Goal: Task Accomplishment & Management: Manage account settings

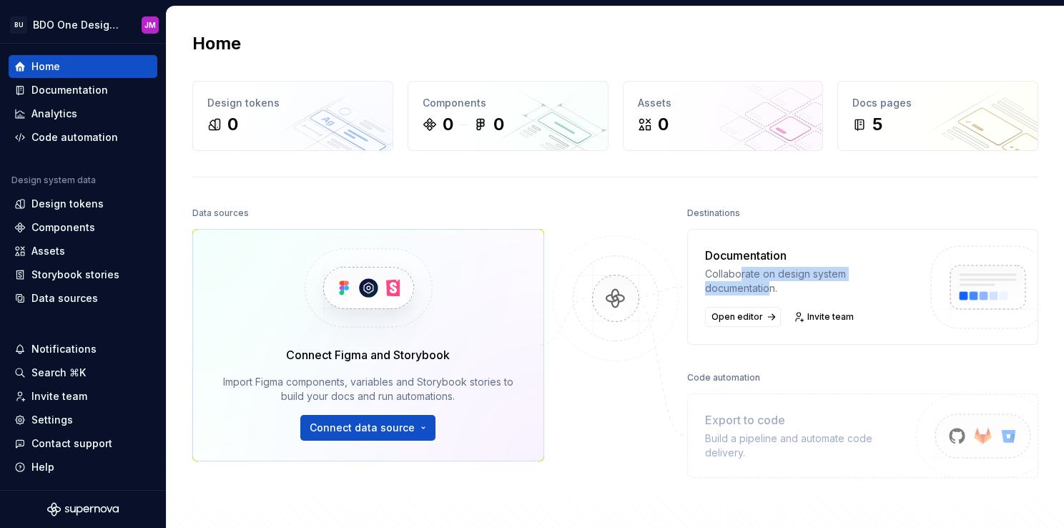
drag, startPoint x: 737, startPoint y: 273, endPoint x: 768, endPoint y: 283, distance: 32.3
click at [768, 283] on div "Collaborate on design system documentation." at bounding box center [810, 281] width 210 height 29
click at [770, 282] on div "Collaborate on design system documentation." at bounding box center [810, 281] width 210 height 29
click at [86, 399] on div "Invite team" at bounding box center [82, 396] width 137 height 14
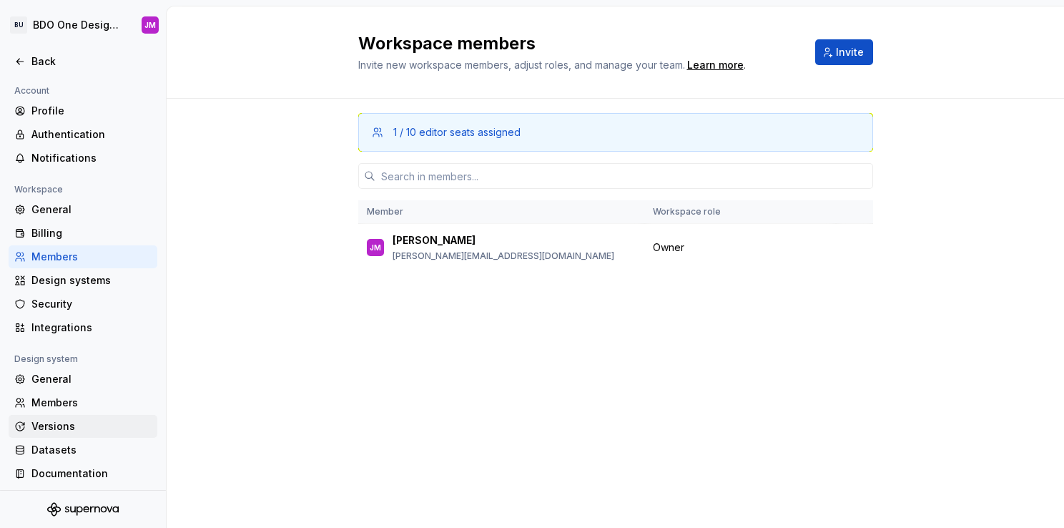
scroll to position [3, 0]
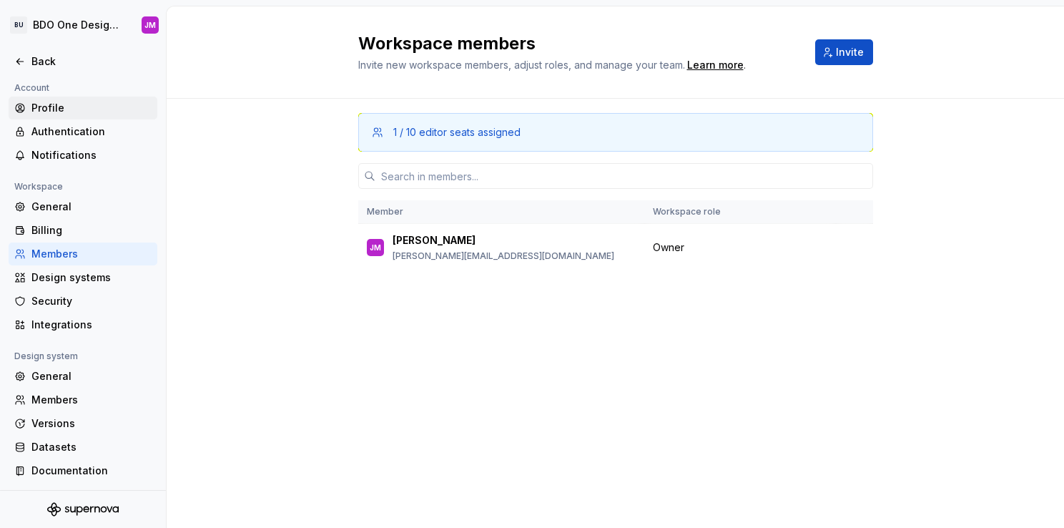
click at [50, 110] on div "Profile" at bounding box center [91, 108] width 120 height 14
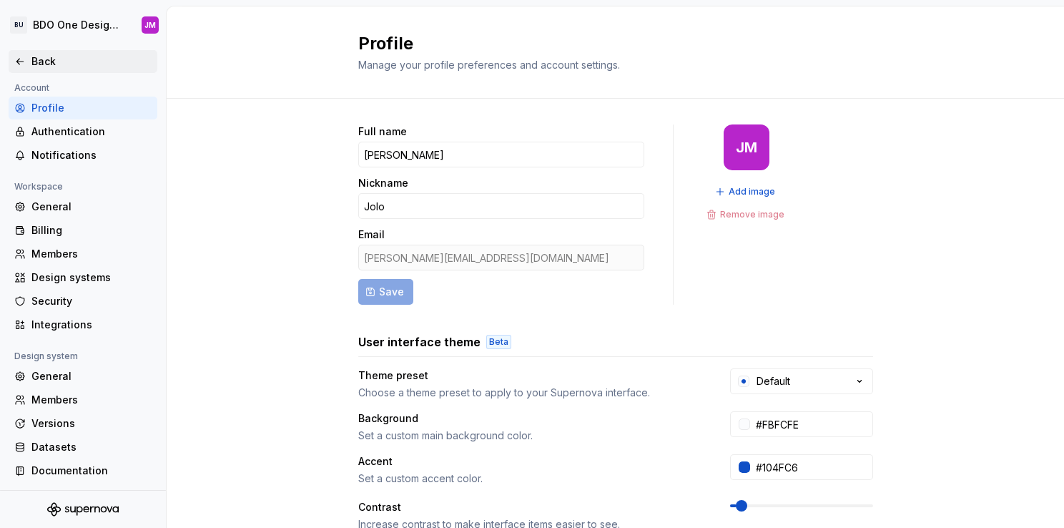
click at [19, 59] on icon at bounding box center [19, 62] width 6 height 6
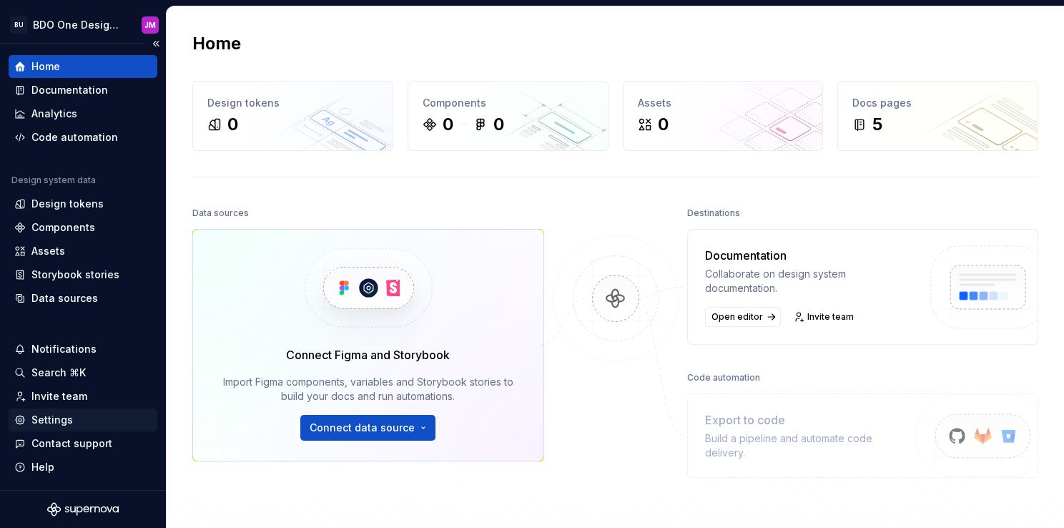
click at [91, 419] on div "Settings" at bounding box center [82, 420] width 137 height 14
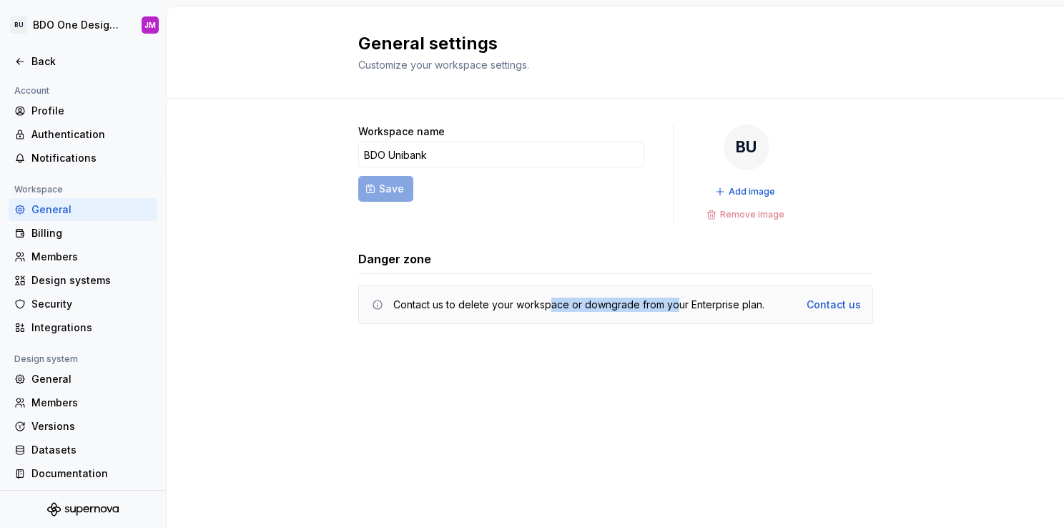
drag, startPoint x: 551, startPoint y: 303, endPoint x: 675, endPoint y: 308, distance: 123.9
click at [675, 308] on div "Contact us to delete your workspace or downgrade from your Enterprise plan." at bounding box center [578, 305] width 371 height 14
drag, startPoint x: 675, startPoint y: 308, endPoint x: 713, endPoint y: 307, distance: 37.9
click at [713, 307] on div "Contact us to delete your workspace or downgrade from your Enterprise plan." at bounding box center [578, 305] width 371 height 14
drag, startPoint x: 411, startPoint y: 302, endPoint x: 687, endPoint y: 311, distance: 275.5
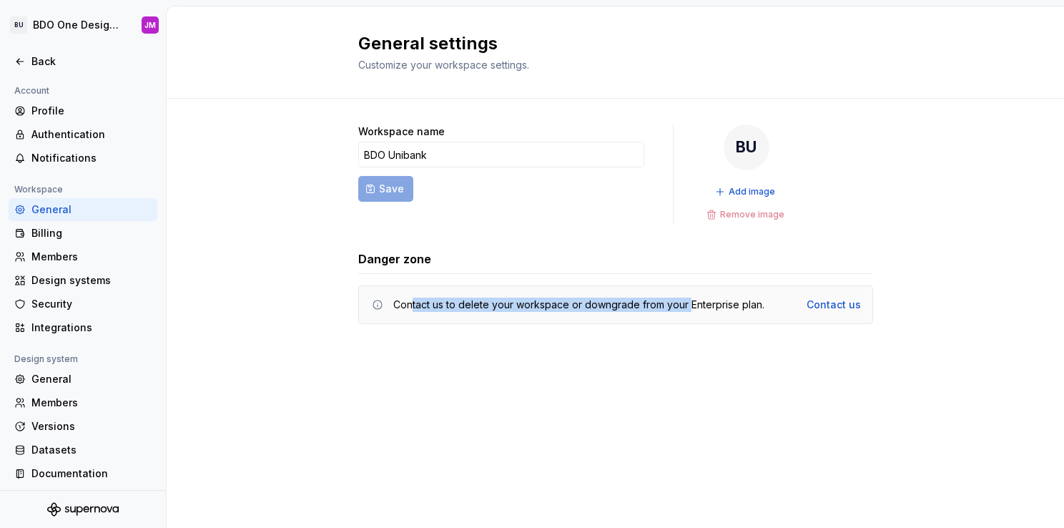
click at [687, 311] on div "Contact us to delete your workspace or downgrade from your Enterprise plan. Con…" at bounding box center [615, 304] width 515 height 39
drag, startPoint x: 687, startPoint y: 311, endPoint x: 682, endPoint y: 343, distance: 32.5
click at [682, 343] on div "Workspace name BDO Unibank Save BU Add image Remove image Danger zone Contact u…" at bounding box center [615, 239] width 515 height 280
click at [49, 64] on div "Back" at bounding box center [91, 61] width 120 height 14
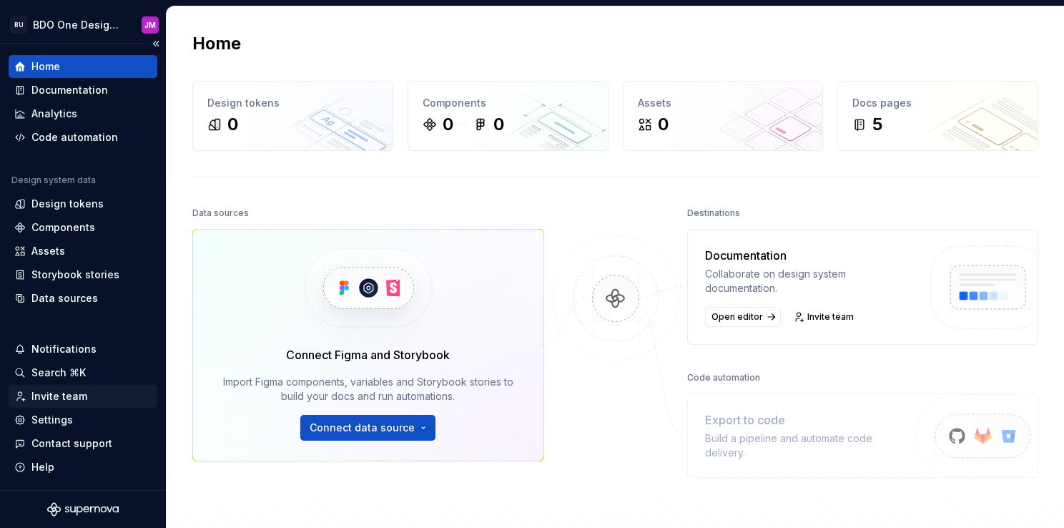
click at [67, 396] on div "Invite team" at bounding box center [59, 396] width 56 height 14
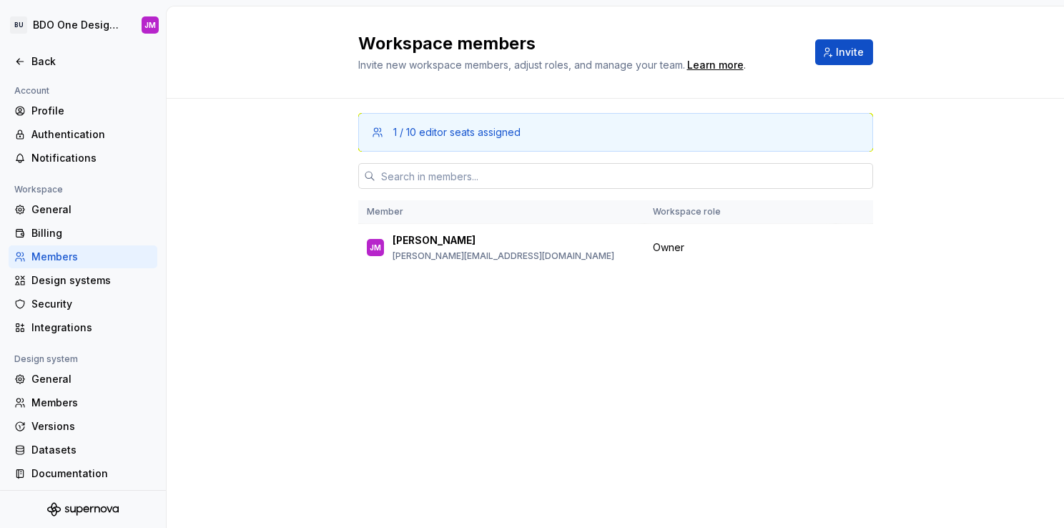
click at [468, 177] on input "text" at bounding box center [624, 176] width 498 height 26
click at [855, 51] on span "Invite" at bounding box center [850, 52] width 28 height 14
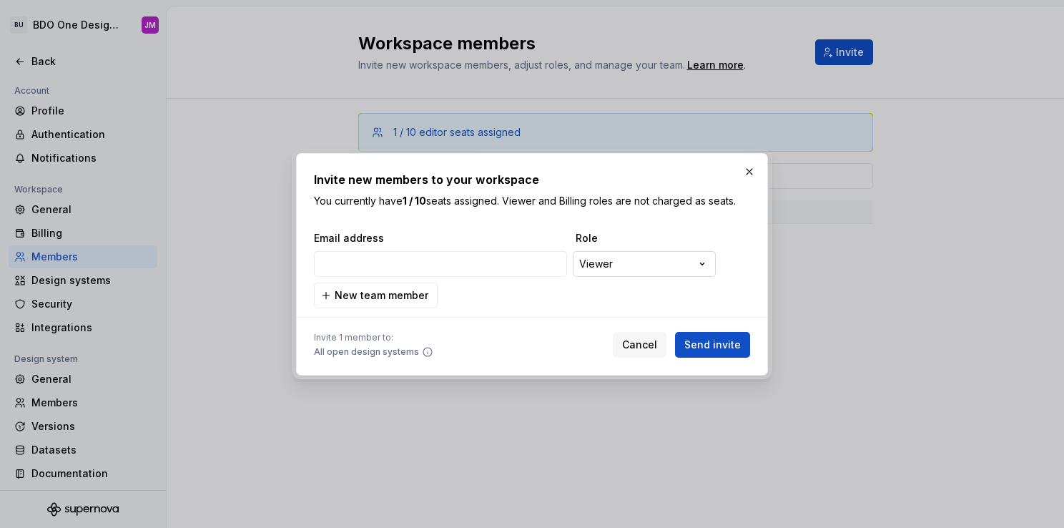
click at [603, 270] on div "**********" at bounding box center [532, 264] width 1064 height 528
click at [958, 353] on div at bounding box center [532, 264] width 1064 height 528
click at [749, 178] on button "button" at bounding box center [750, 172] width 20 height 20
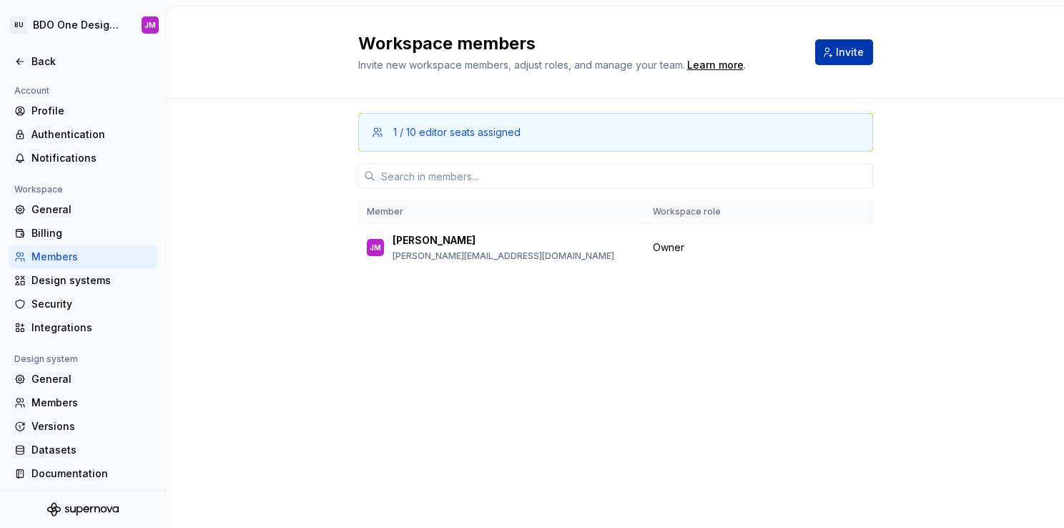
click at [829, 52] on button "Invite" at bounding box center [844, 52] width 58 height 26
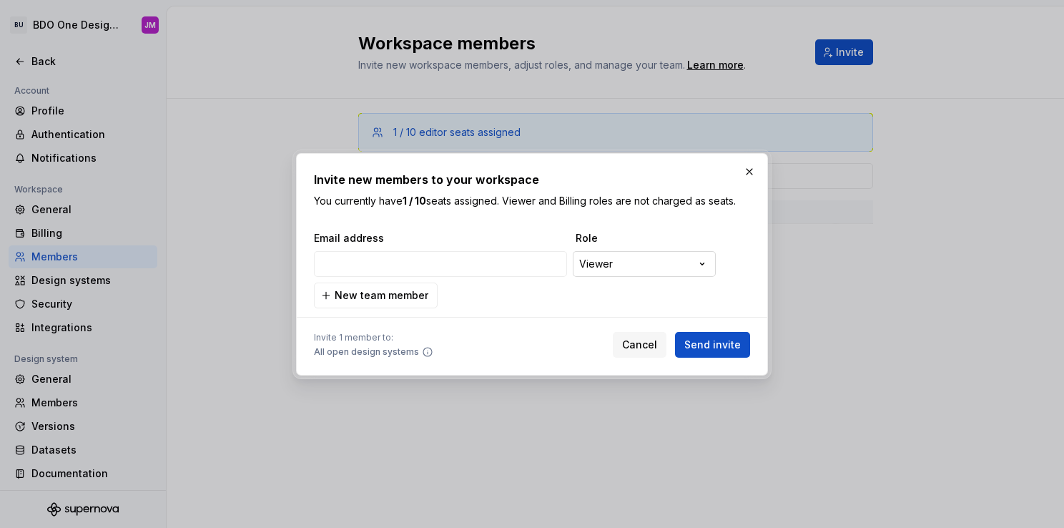
click at [630, 255] on div "**********" at bounding box center [532, 264] width 1064 height 528
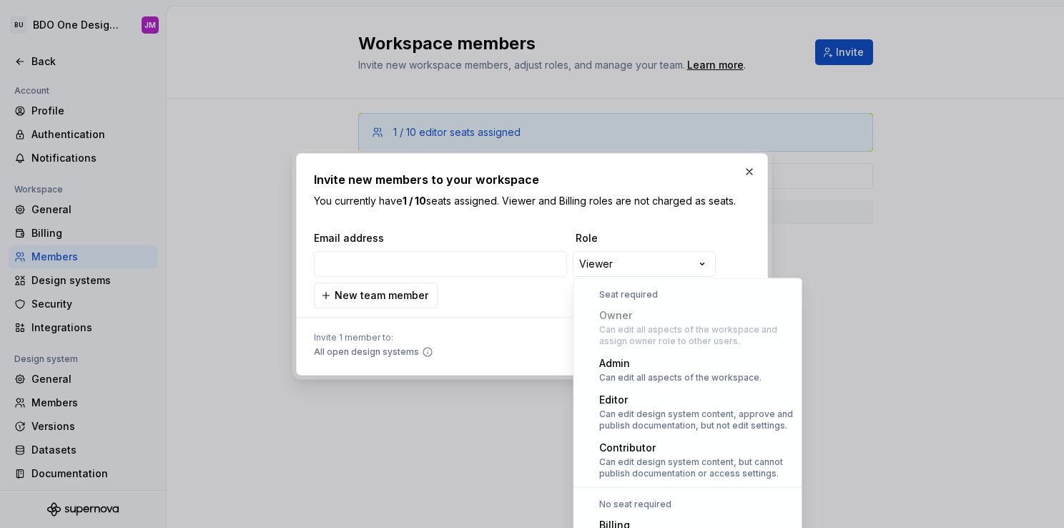
select select "**********"
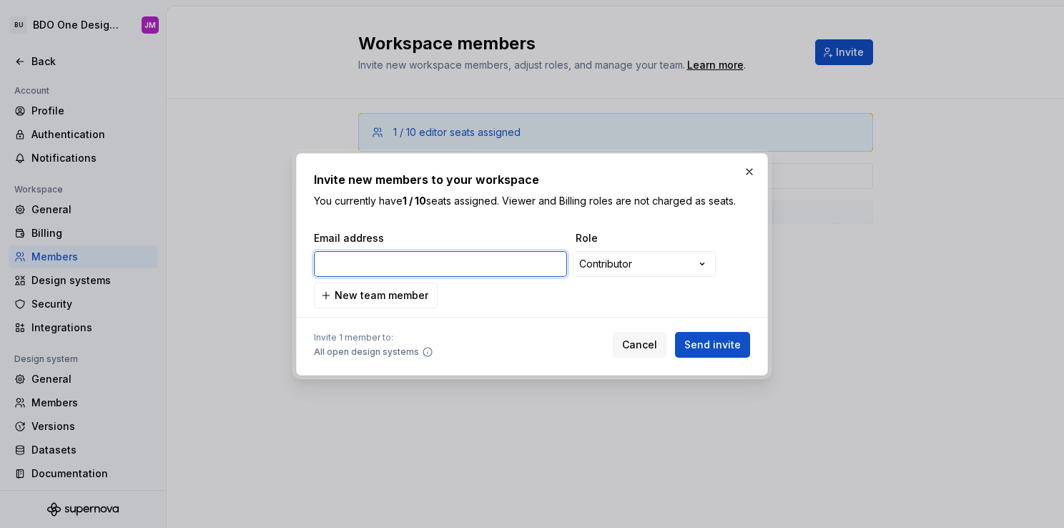
click at [343, 256] on input "email" at bounding box center [440, 264] width 253 height 26
type input "J"
paste input "fadrilan.jamespatrick@bdo.com.ph"
type input "fadrilan.jamespatrick@bdo.com.ph"
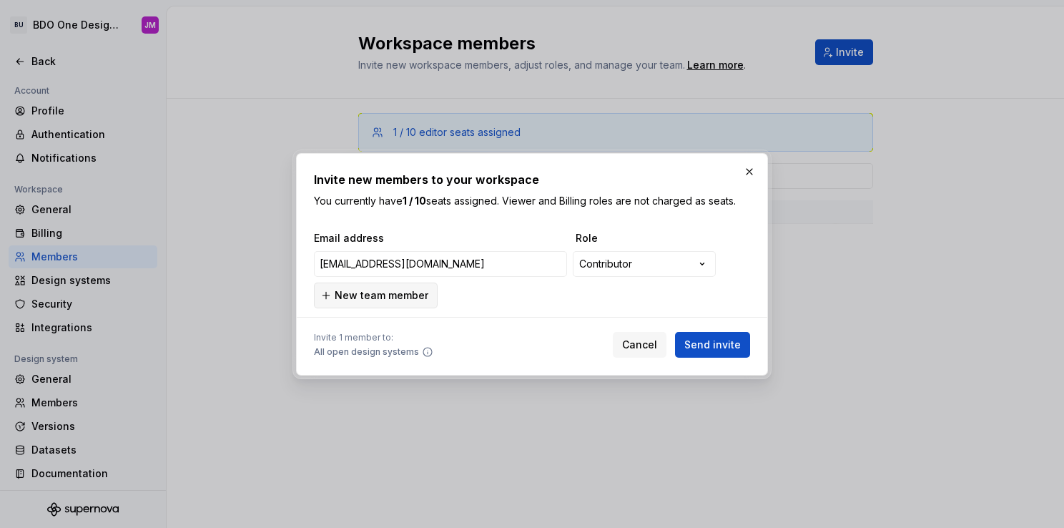
click at [397, 294] on span "New team member" at bounding box center [382, 295] width 94 height 14
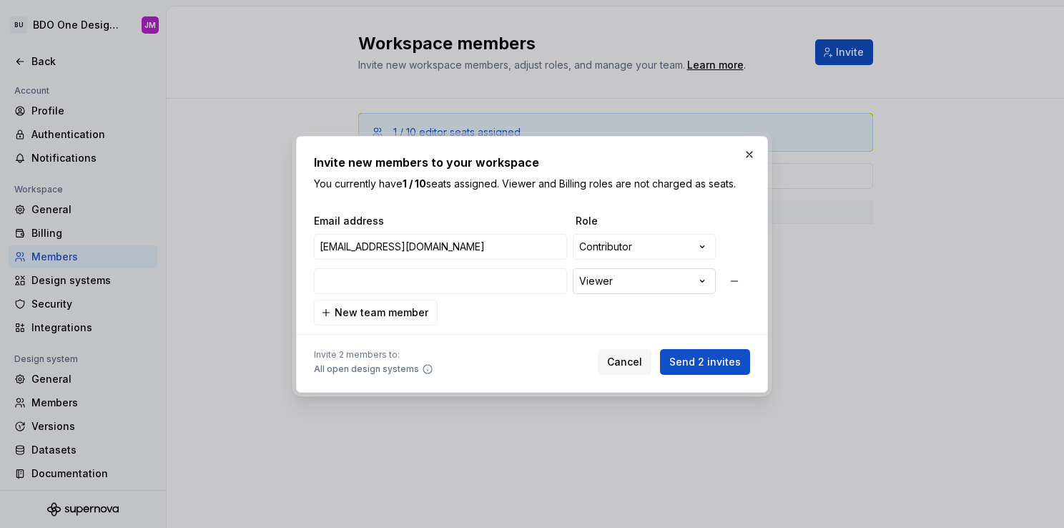
click at [610, 282] on div "**********" at bounding box center [532, 264] width 1064 height 528
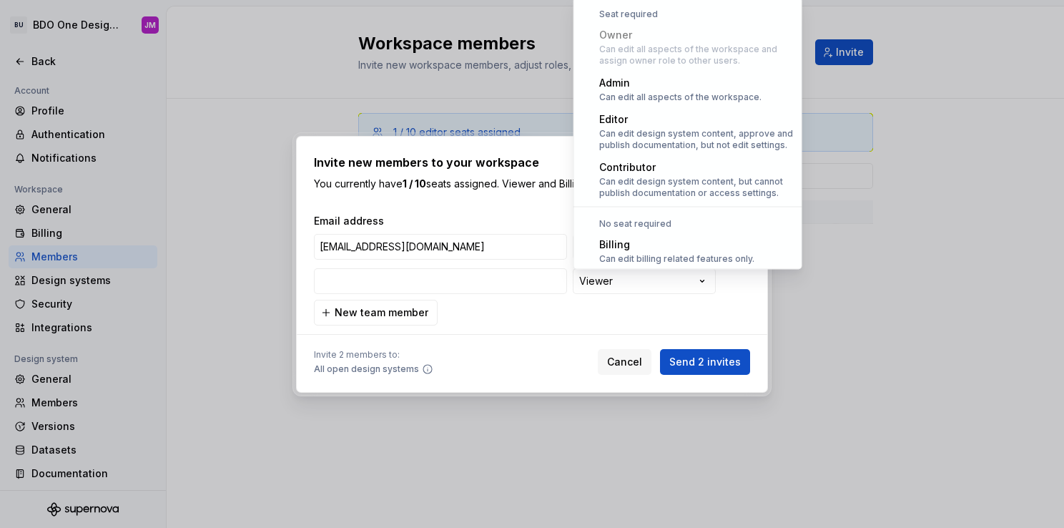
scroll to position [39, 0]
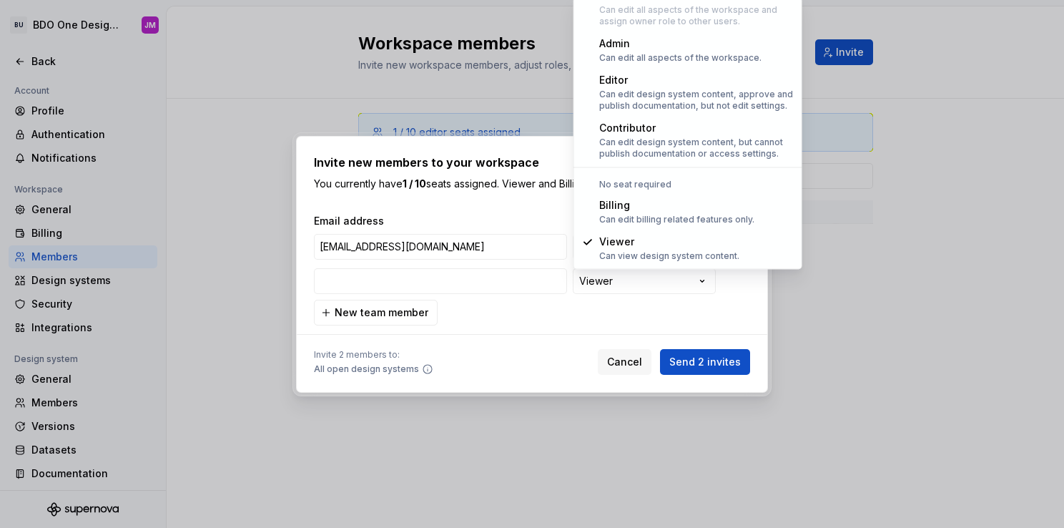
select select "*******"
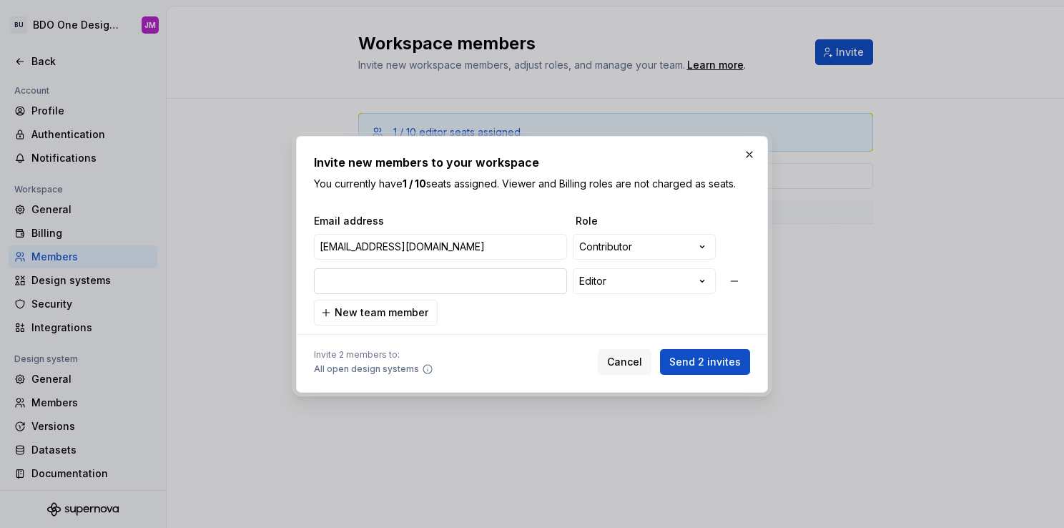
click at [471, 281] on input "email" at bounding box center [440, 281] width 253 height 26
paste input "castillo.krystelanne@bdo.com.ph"
type input "castillo.krystelanne@bdo.com.ph"
click at [398, 308] on span "New team member" at bounding box center [382, 312] width 94 height 14
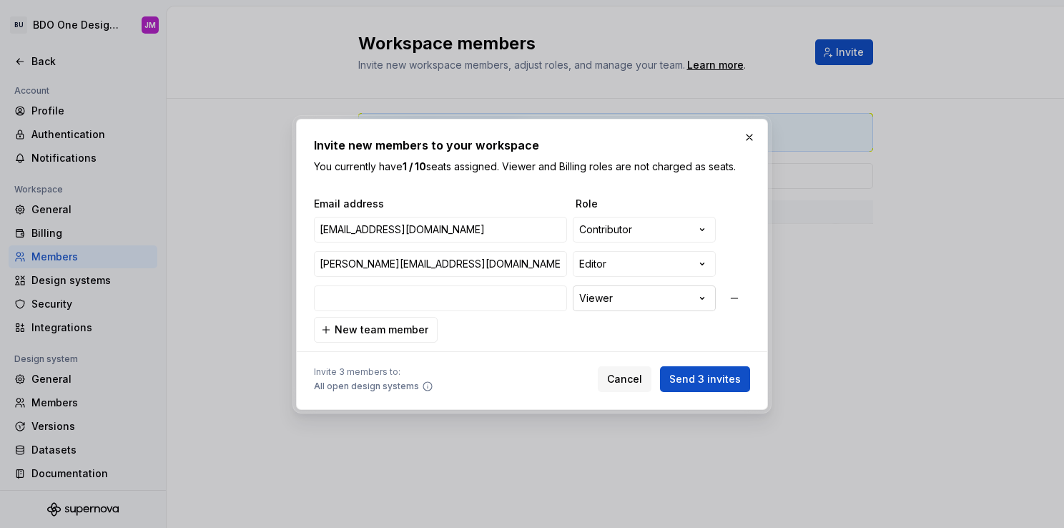
click at [640, 295] on div "**********" at bounding box center [532, 264] width 1064 height 528
click at [607, 302] on div "**********" at bounding box center [532, 264] width 1064 height 528
click at [481, 299] on input "email" at bounding box center [440, 298] width 253 height 26
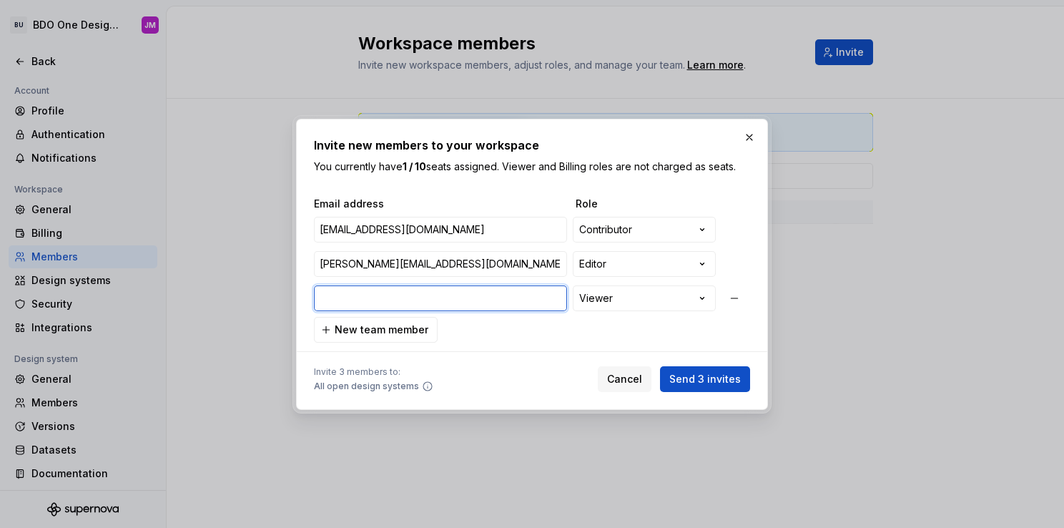
paste input "gabitan.gerico@bdo.com.ph"
type input "gabitan.gerico@bdo.com.ph"
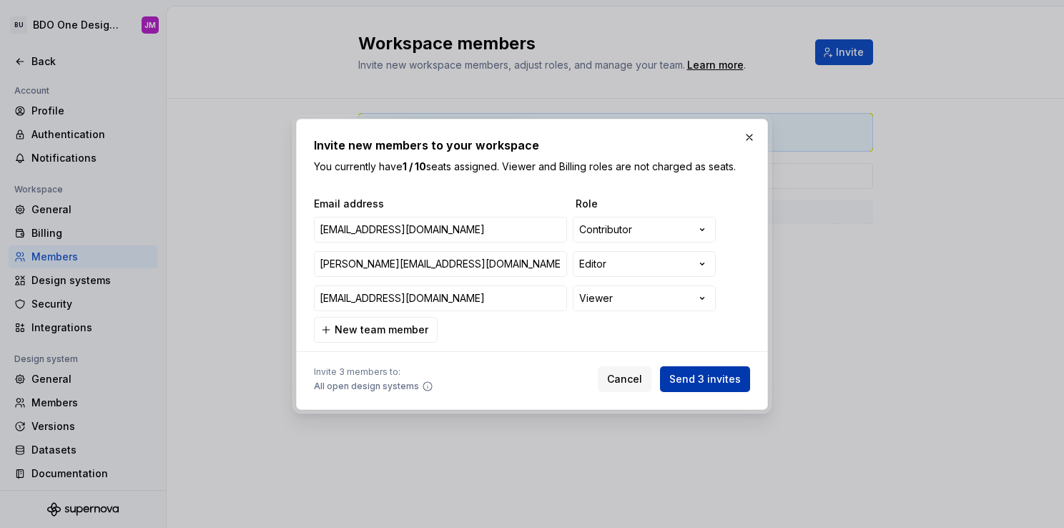
click at [723, 383] on span "Send 3 invites" at bounding box center [705, 379] width 72 height 14
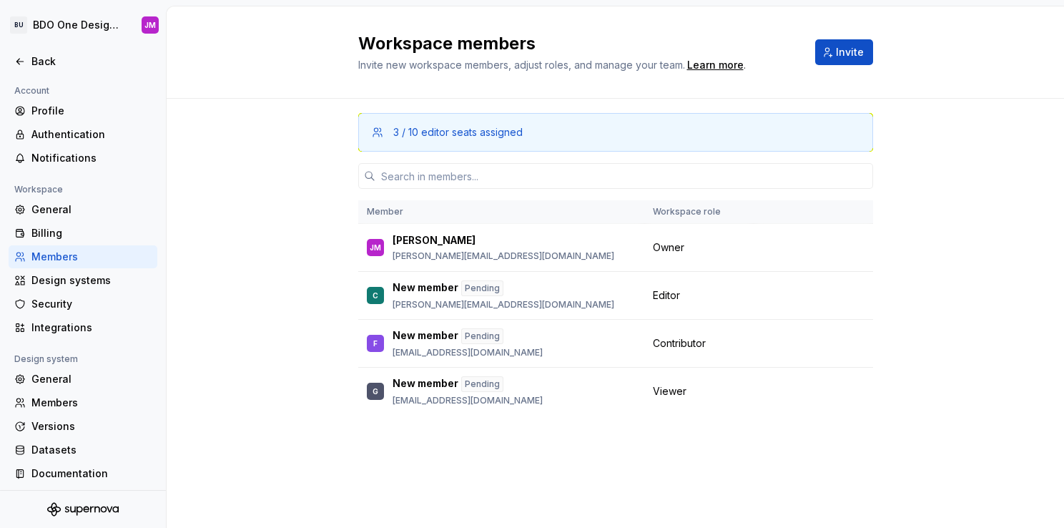
click at [950, 212] on div "3 / 10 editor seats assigned Member Workspace role JM Jolo Millar millar.johnlo…" at bounding box center [616, 284] width 898 height 370
click at [821, 391] on button "Change role" at bounding box center [800, 391] width 77 height 20
click at [1018, 420] on div "3 / 10 editor seats assigned Member Workspace role JM Jolo Millar millar.johnlo…" at bounding box center [616, 284] width 898 height 370
click at [952, 183] on div "3 / 10 editor seats assigned Member Workspace role JM Jolo Millar millar.johnlo…" at bounding box center [616, 284] width 898 height 370
